Goal: Task Accomplishment & Management: Manage account settings

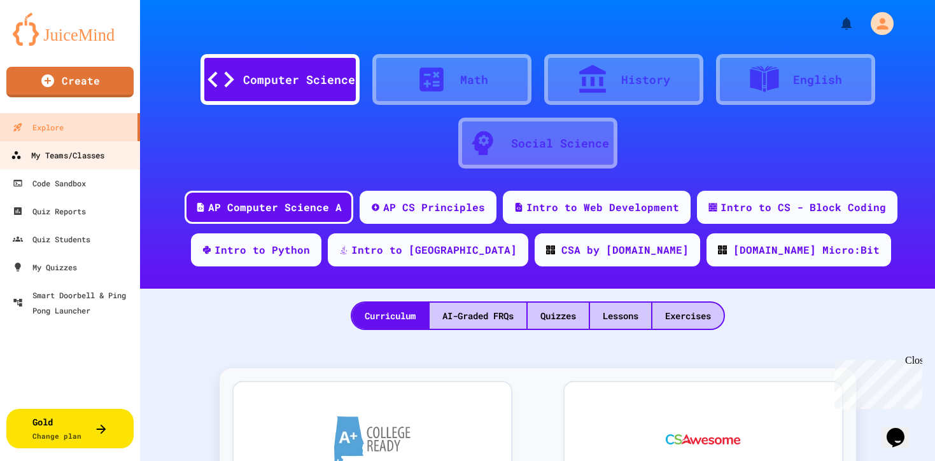
click at [64, 157] on div "My Teams/Classes" at bounding box center [58, 156] width 94 height 16
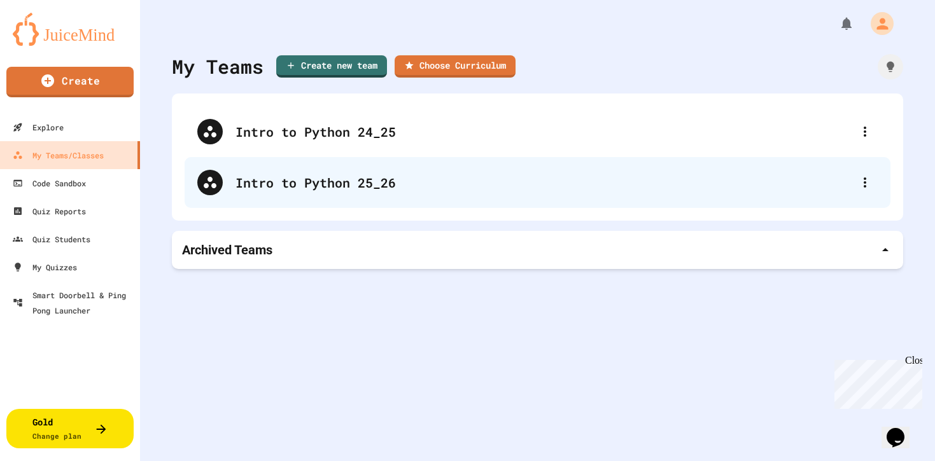
click at [336, 190] on div "Intro to Python 25_26" at bounding box center [543, 182] width 616 height 19
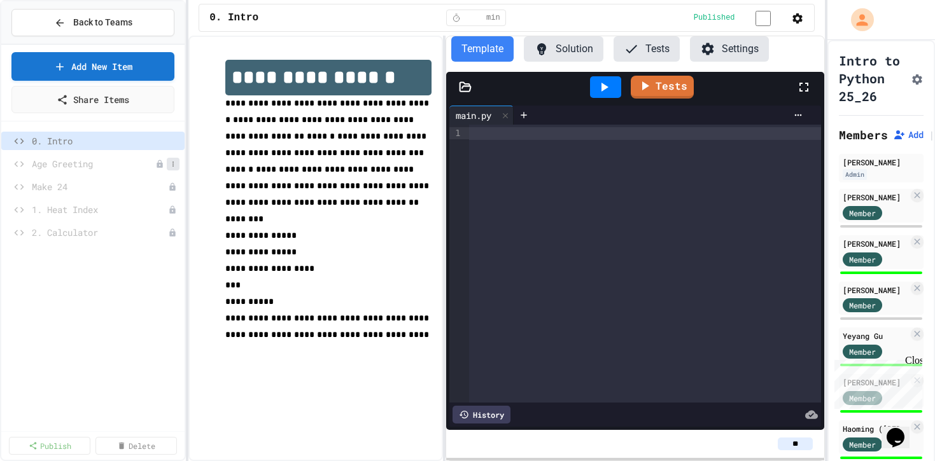
click at [177, 165] on button at bounding box center [173, 164] width 13 height 13
click at [143, 211] on button "Publish" at bounding box center [139, 210] width 80 height 23
click at [175, 184] on icon at bounding box center [173, 187] width 8 height 8
click at [144, 228] on button "Publish" at bounding box center [139, 233] width 80 height 23
